Goal: Task Accomplishment & Management: Use online tool/utility

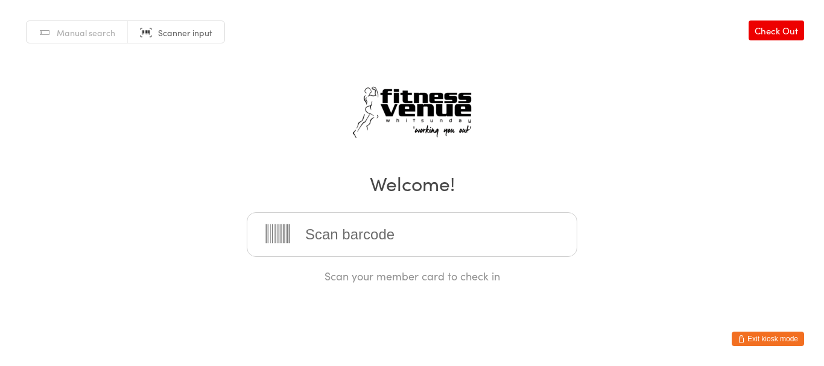
click at [755, 344] on button "Exit kiosk mode" at bounding box center [768, 339] width 72 height 14
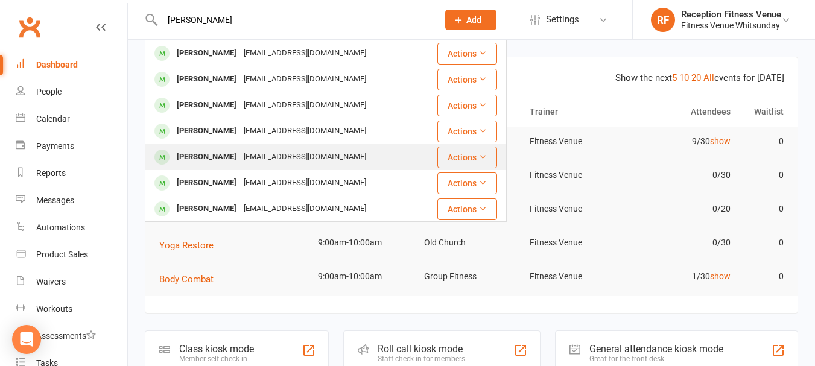
type input "josh wi"
click at [227, 153] on div "Joschua Wittorff" at bounding box center [206, 156] width 67 height 17
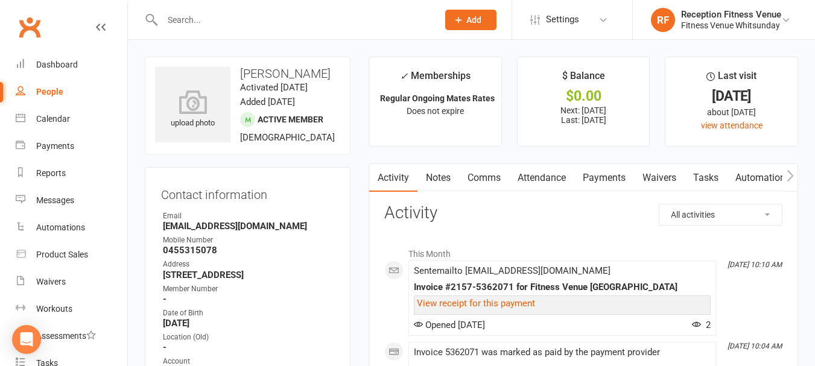
click at [787, 182] on icon "button" at bounding box center [790, 176] width 7 height 13
click at [789, 180] on icon "button" at bounding box center [790, 175] width 7 height 11
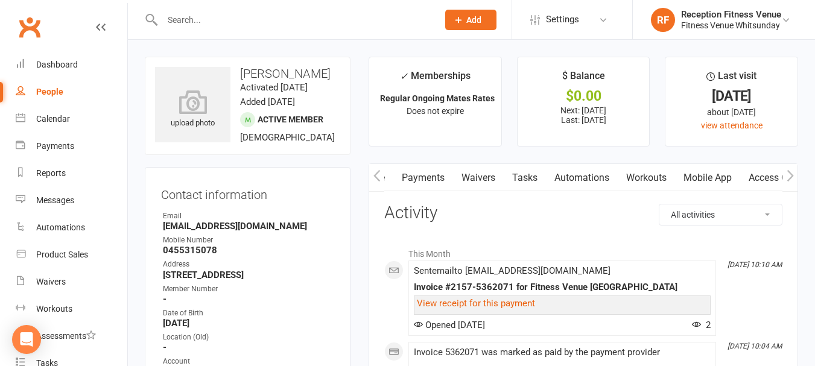
click at [763, 179] on link "Access Control" at bounding box center [780, 178] width 80 height 28
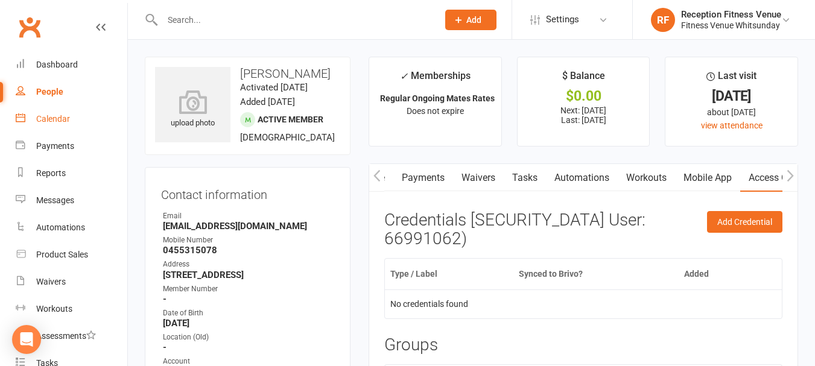
click at [54, 128] on link "Calendar" at bounding box center [72, 119] width 112 height 27
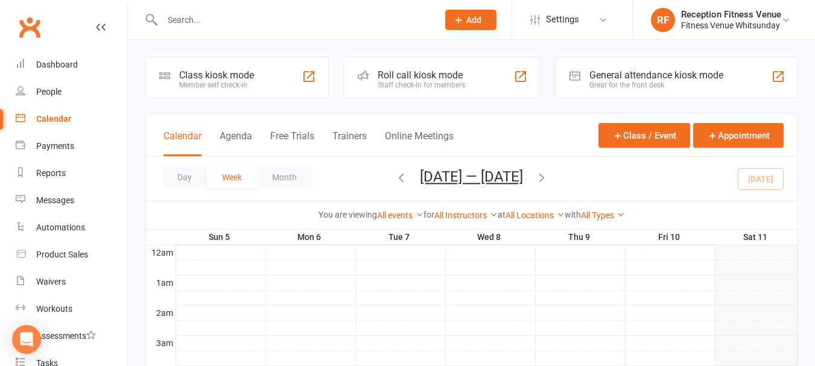
click at [710, 81] on div "Great for the front desk" at bounding box center [657, 85] width 134 height 8
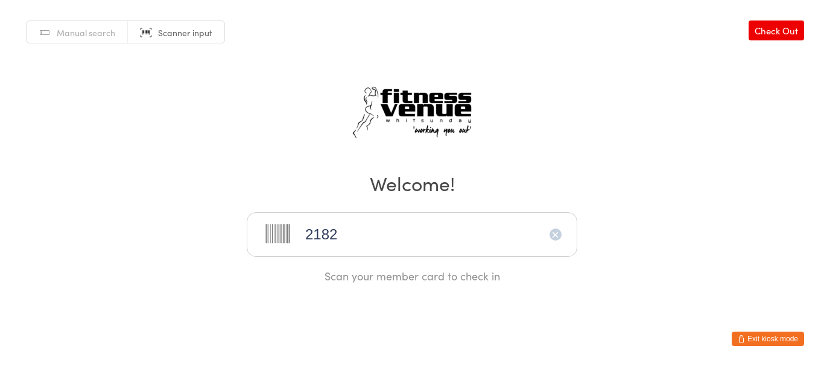
type input "21824"
type input "21823"
